Goal: Transaction & Acquisition: Download file/media

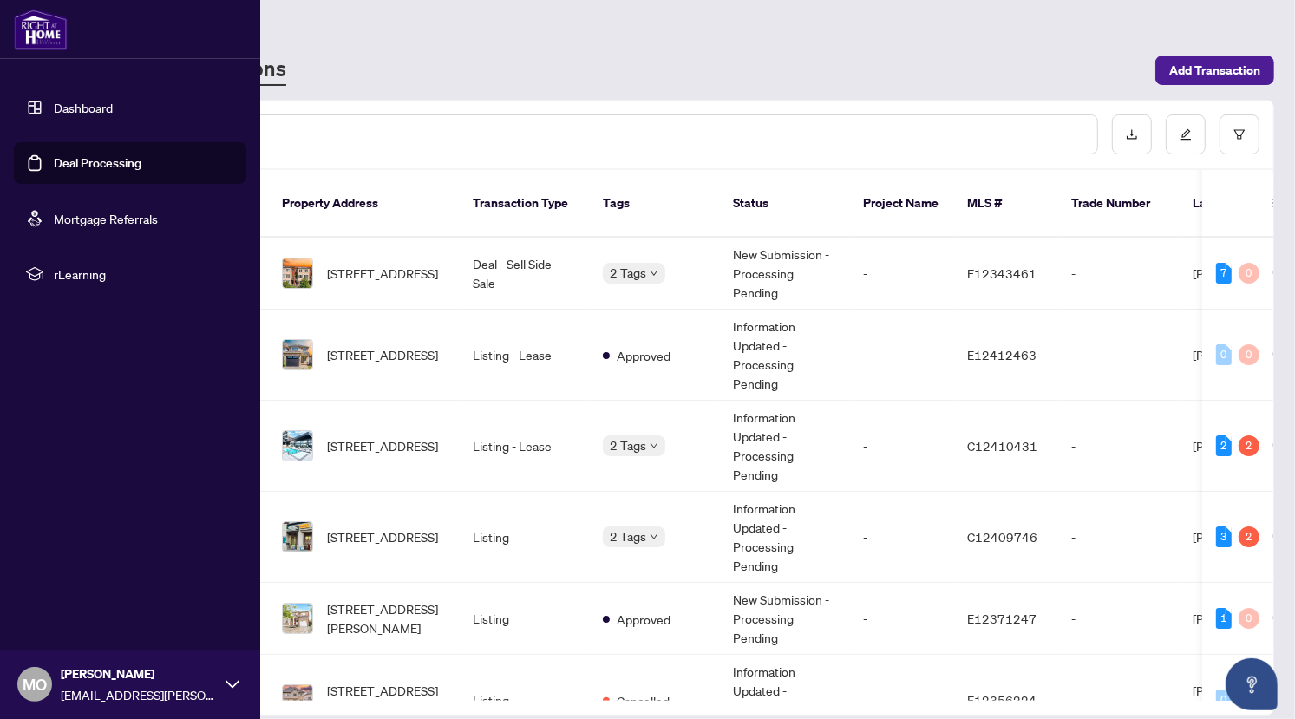
click at [54, 155] on link "Deal Processing" at bounding box center [98, 163] width 88 height 16
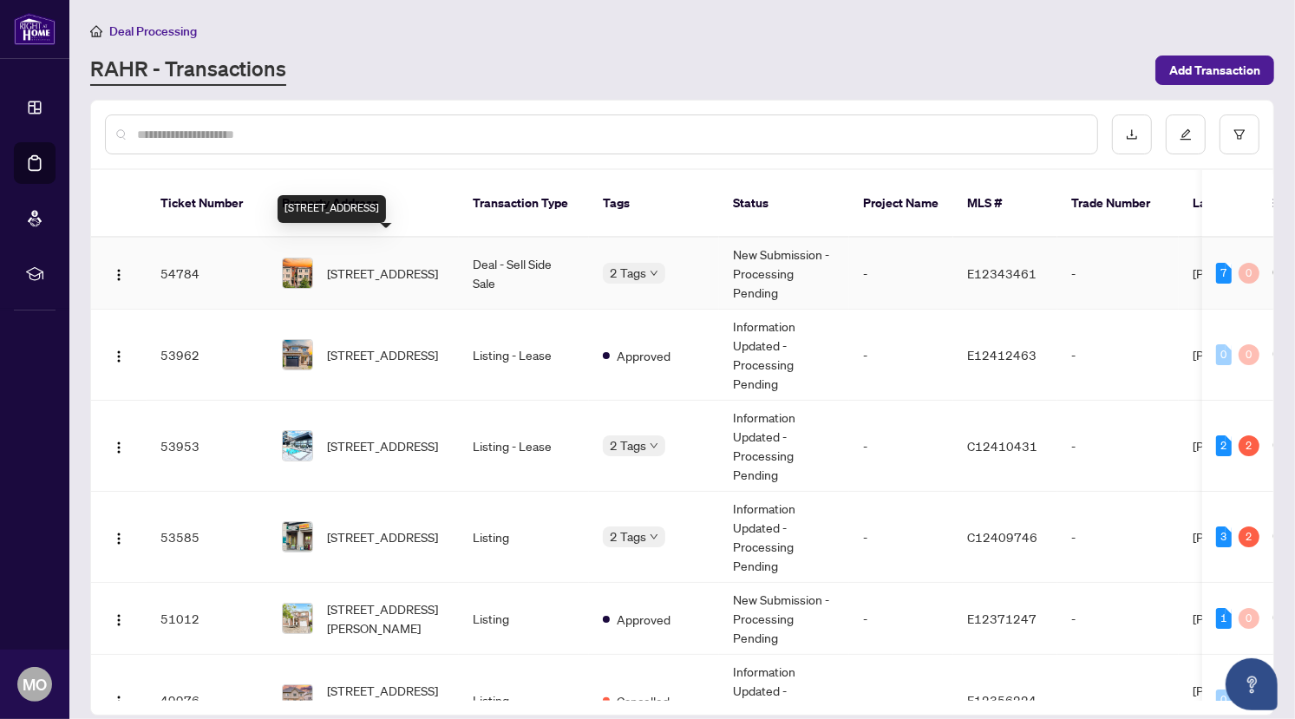
click at [403, 264] on span "[STREET_ADDRESS]" at bounding box center [382, 273] width 111 height 19
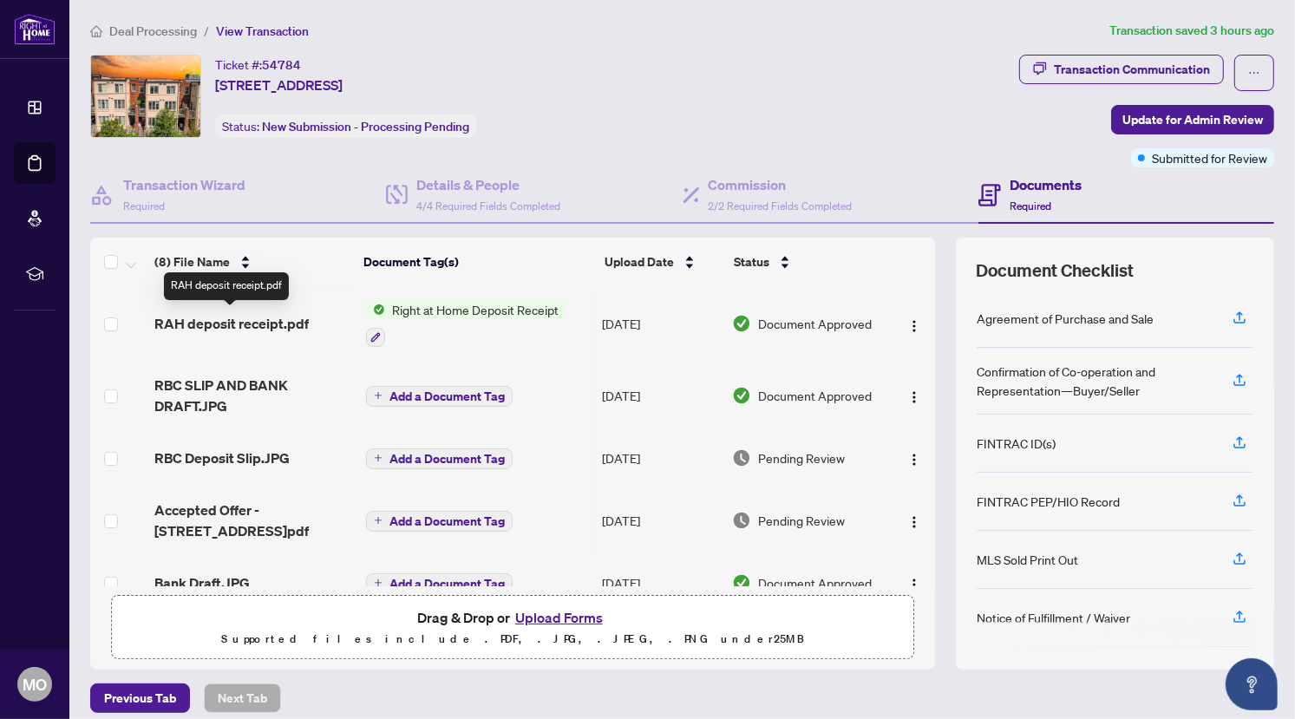
click at [246, 325] on span "RAH deposit receipt.pdf" at bounding box center [231, 323] width 154 height 21
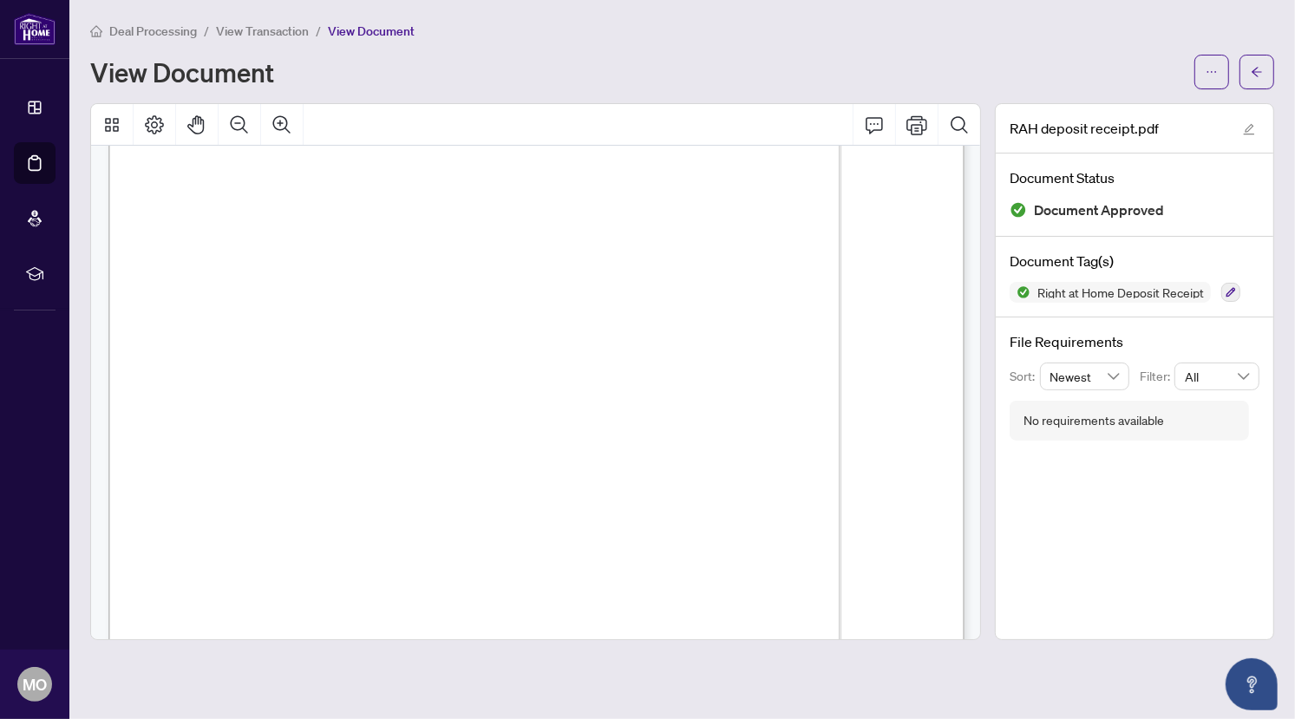
scroll to position [211, 0]
click at [1214, 64] on span "button" at bounding box center [1212, 72] width 12 height 28
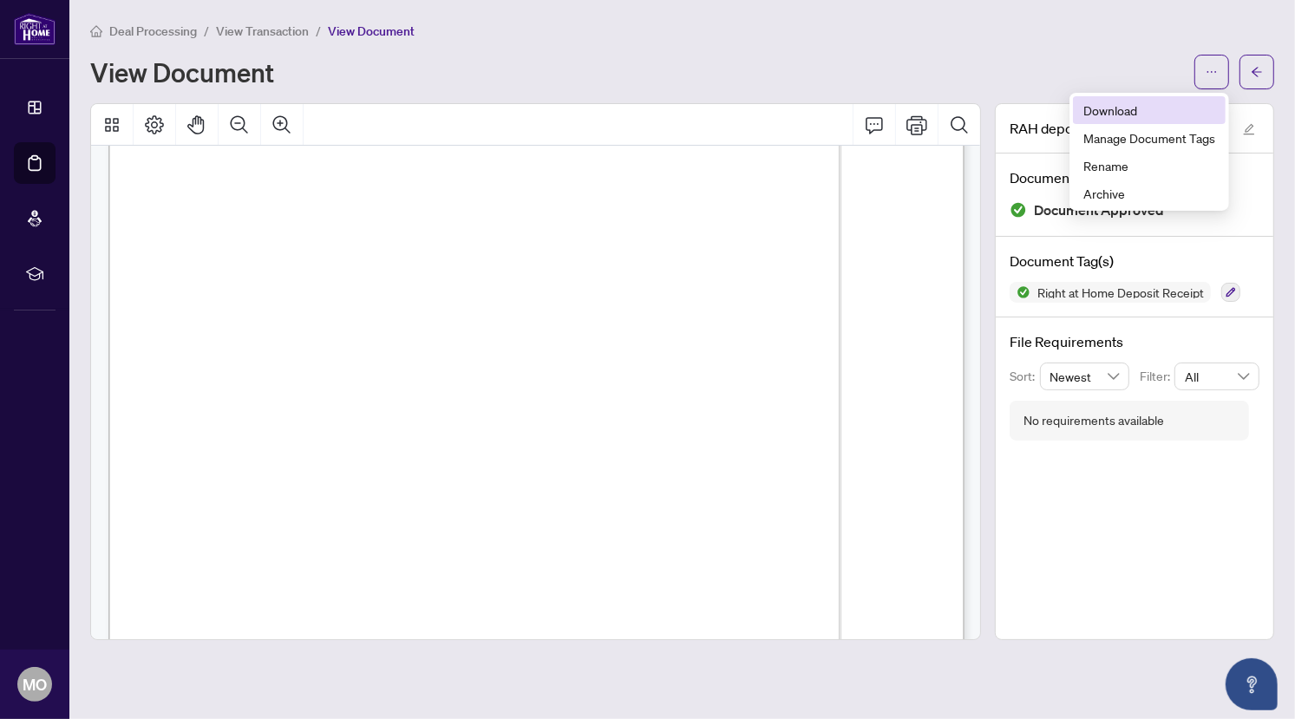
click at [1157, 103] on span "Download" at bounding box center [1150, 110] width 132 height 19
